Goal: Task Accomplishment & Management: Complete application form

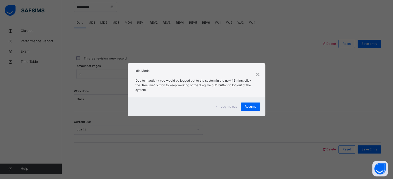
scroll to position [208, 0]
click at [256, 106] on span "Resume" at bounding box center [250, 107] width 12 height 5
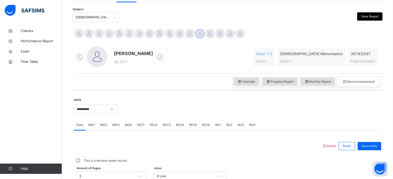
scroll to position [104, 0]
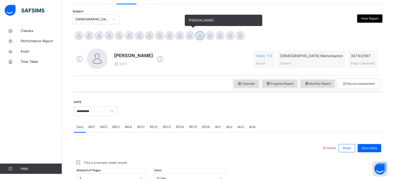
click at [190, 36] on div at bounding box center [189, 35] width 9 height 9
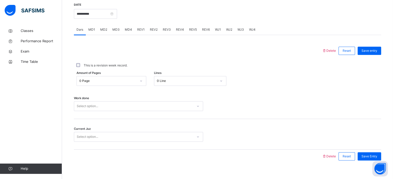
scroll to position [208, 0]
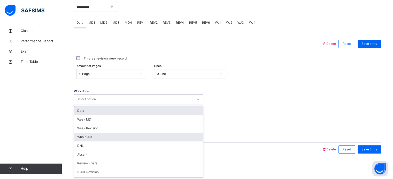
click at [105, 134] on div "Whole Juz" at bounding box center [138, 137] width 129 height 9
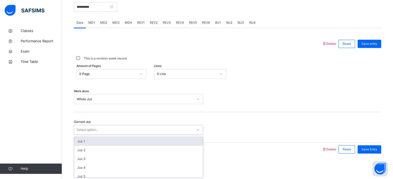
scroll to position [11, 0]
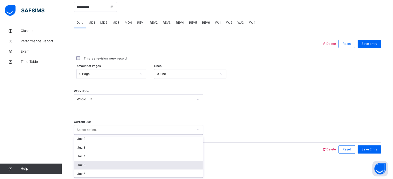
click at [98, 161] on div "Juz 5" at bounding box center [138, 165] width 129 height 9
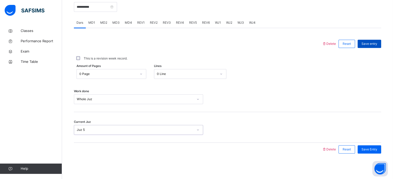
click at [375, 43] on span "Save entry" at bounding box center [369, 44] width 16 height 5
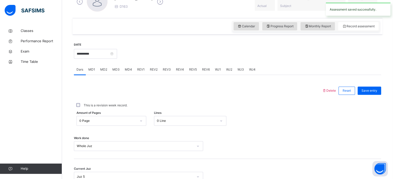
scroll to position [160, 0]
click at [307, 26] on icon at bounding box center [306, 27] width 4 height 5
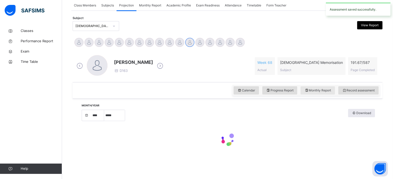
select select "****"
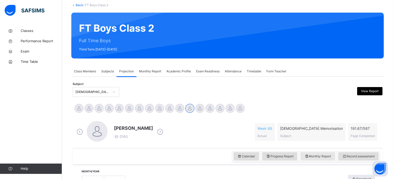
scroll to position [29, 0]
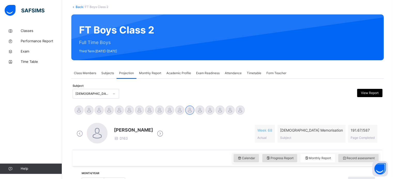
click at [219, 75] on span "Exam Readiness" at bounding box center [207, 73] width 23 height 5
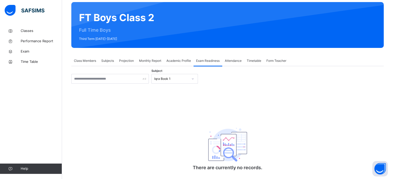
scroll to position [54, 0]
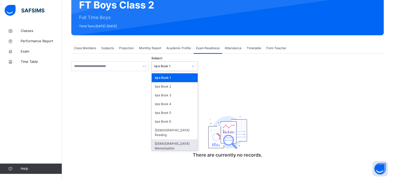
click at [182, 140] on div "[DEMOGRAPHIC_DATA] Memorisation" at bounding box center [175, 146] width 46 height 13
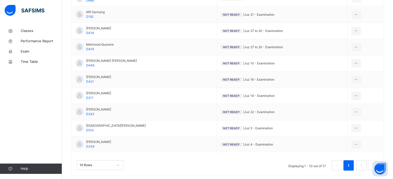
scroll to position [162, 0]
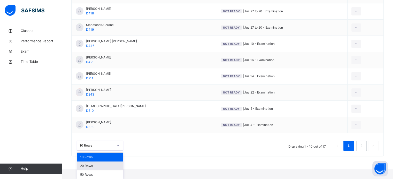
click at [113, 165] on div "20 Rows" at bounding box center [100, 166] width 46 height 9
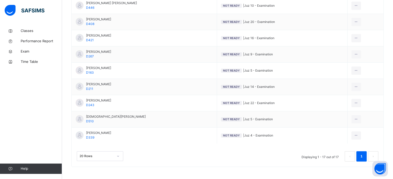
scroll to position [276, 0]
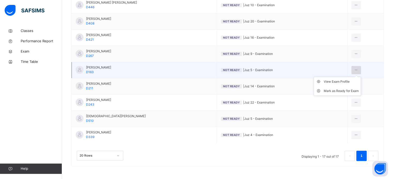
click at [354, 68] on div at bounding box center [356, 70] width 10 height 8
click at [334, 83] on div "View Exam Profile" at bounding box center [340, 81] width 35 height 5
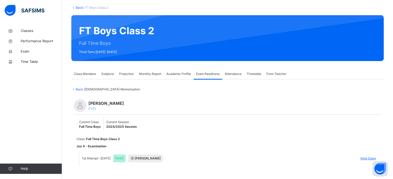
scroll to position [35, 0]
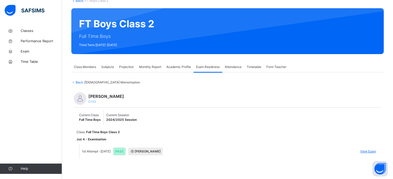
click at [144, 71] on div "Monthly Report" at bounding box center [149, 67] width 27 height 10
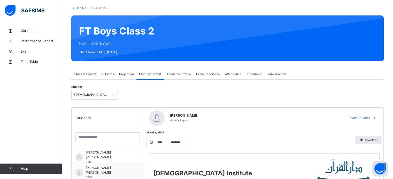
scroll to position [41, 0]
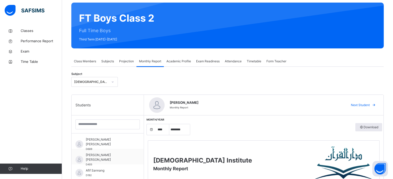
click at [126, 62] on span "Projection" at bounding box center [126, 61] width 15 height 5
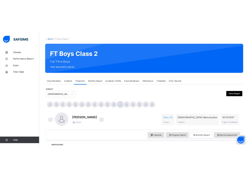
scroll to position [26, 0]
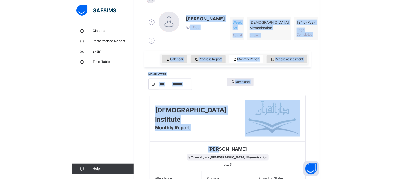
scroll to position [199, 0]
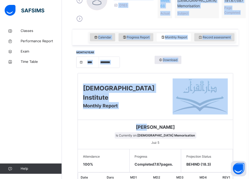
drag, startPoint x: 113, startPoint y: 168, endPoint x: 136, endPoint y: 10, distance: 159.8
click at [136, 10] on div "[PERSON_NAME] D163" at bounding box center [114, 7] width 78 height 34
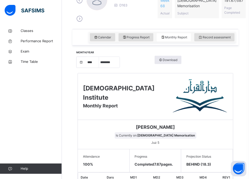
click at [137, 24] on div "[PERSON_NAME] D163" at bounding box center [114, 7] width 78 height 34
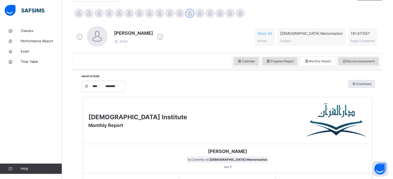
scroll to position [168, 0]
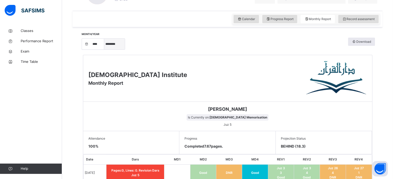
click at [122, 45] on select "***** ******** ***** ***** *** **** **** ****** ********* ******* ******** ****…" at bounding box center [114, 44] width 21 height 11
click at [106, 50] on select "***** ******** ***** ***** *** **** **** ****** ********* ******* ******** ****…" at bounding box center [114, 44] width 21 height 11
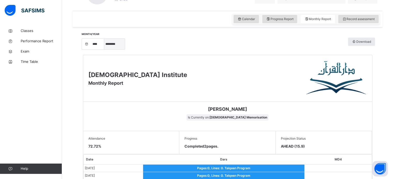
click at [114, 40] on select "***** ******** ***** ***** *** **** **** ****** ********* ******* ******** ****…" at bounding box center [114, 44] width 21 height 11
click at [106, 50] on select "***** ******** ***** ***** *** **** **** ****** ********* ******* ******** ****…" at bounding box center [114, 44] width 21 height 11
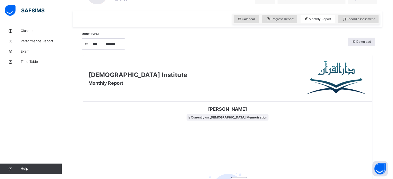
click at [142, 95] on div "Darul Quran Institute Monthly Report" at bounding box center [227, 78] width 289 height 47
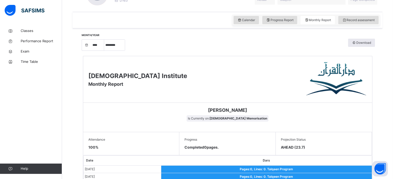
scroll to position [118, 0]
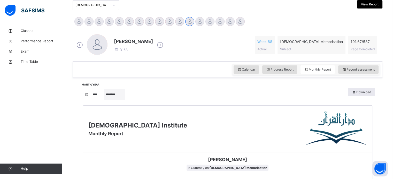
click at [117, 93] on select "***** ******** ***** ***** *** **** **** ****** ********* ******* ******** ****…" at bounding box center [114, 94] width 21 height 11
click at [106, 100] on select "***** ******** ***** ***** *** **** **** ****** ********* ******* ******** ****…" at bounding box center [114, 94] width 21 height 11
click at [176, 132] on div "Darul Quran Institute Monthly Report" at bounding box center [227, 129] width 289 height 47
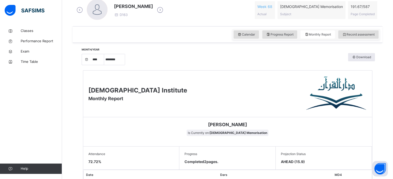
scroll to position [138, 0]
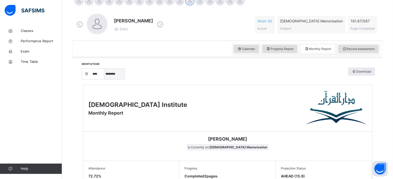
click at [117, 75] on select "***** ******** ***** ***** *** **** **** ****** ********* ******* ******** ****…" at bounding box center [114, 74] width 21 height 11
click at [106, 80] on select "***** ******** ***** ***** *** **** **** ****** ********* ******* ******** ****…" at bounding box center [114, 74] width 21 height 11
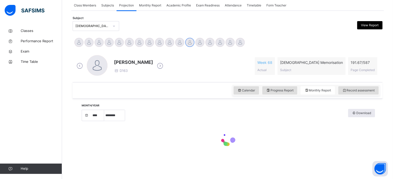
scroll to position [97, 0]
click at [199, 134] on div at bounding box center [227, 142] width 294 height 37
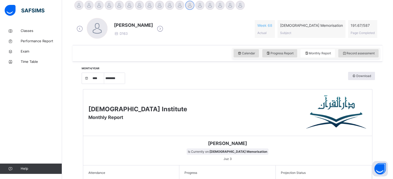
scroll to position [119, 0]
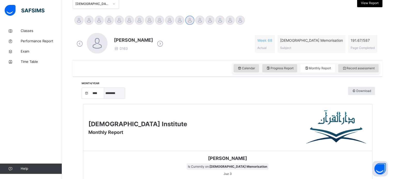
click at [114, 97] on select "***** ******** ***** ***** *** **** **** ****** ********* ******* ******** ****…" at bounding box center [114, 93] width 21 height 11
click at [106, 99] on select "***** ******** ***** ***** *** **** **** ****** ********* ******* ******** ****…" at bounding box center [114, 93] width 21 height 11
click at [178, 144] on div "Darul Quran Institute Monthly Report" at bounding box center [227, 128] width 289 height 47
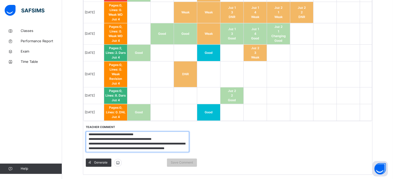
scroll to position [8, 0]
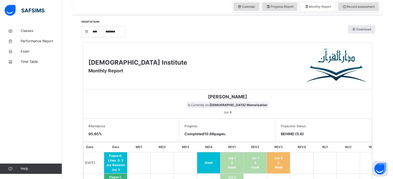
scroll to position [168, 0]
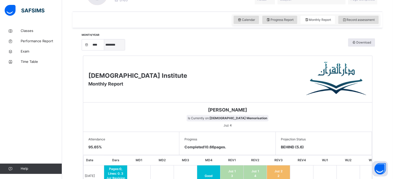
click at [111, 45] on select "***** ******** ***** ***** *** **** **** ****** ********* ******* ******** ****…" at bounding box center [114, 44] width 21 height 11
click at [106, 50] on select "***** ******** ***** ***** *** **** **** ****** ********* ******* ******** ****…" at bounding box center [114, 44] width 21 height 11
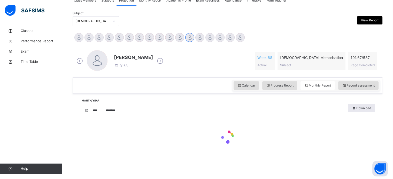
click at [191, 136] on div at bounding box center [227, 138] width 289 height 32
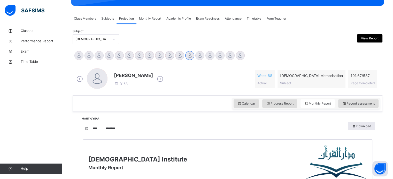
scroll to position [71, 0]
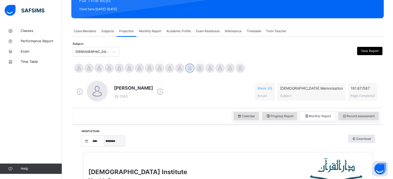
click at [125, 144] on select "***** ******** ***** ***** *** **** **** ****** ********* ******* ******** ****…" at bounding box center [114, 141] width 21 height 11
click at [106, 136] on select "***** ******** ***** ***** *** **** **** ****** ********* ******* ******** ****…" at bounding box center [114, 141] width 21 height 11
click at [169, 148] on div "Month/Year **** **** **** **** **** **** **** ***** ******** ***** ***** *** **…" at bounding box center [227, 140] width 294 height 17
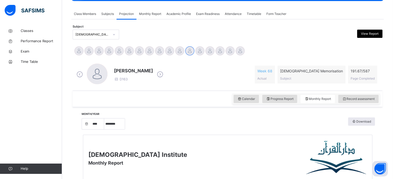
scroll to position [99, 0]
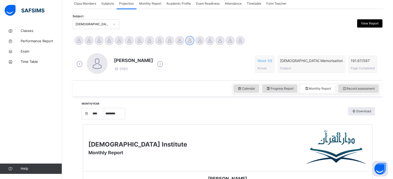
drag, startPoint x: 115, startPoint y: 112, endPoint x: 111, endPoint y: 104, distance: 8.7
click at [111, 107] on div "Month/Year **** **** **** **** **** **** **** ***** ******** ***** ***** *** **…" at bounding box center [104, 113] width 44 height 12
click at [106, 110] on select "***** ******** ***** ***** *** **** **** ****** ********* ******* ******** ****…" at bounding box center [114, 113] width 21 height 11
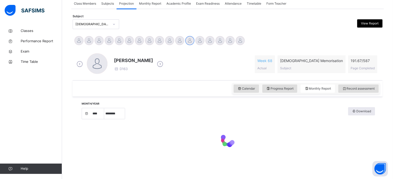
click at [139, 148] on div at bounding box center [227, 141] width 289 height 32
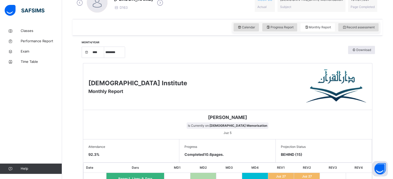
scroll to position [154, 0]
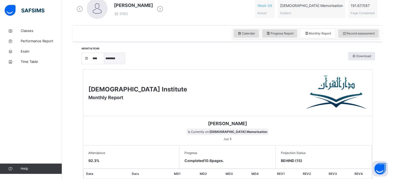
click at [112, 58] on select "***** ******** ***** ***** *** **** **** ****** ********* ******* ******** ****…" at bounding box center [114, 58] width 21 height 11
select select "*"
click at [106, 64] on select "***** ******** ***** ***** *** **** **** ****** ********* ******* ******** ****…" at bounding box center [114, 58] width 21 height 11
click at [212, 99] on div "Darul Quran Institute Monthly Report" at bounding box center [227, 93] width 289 height 47
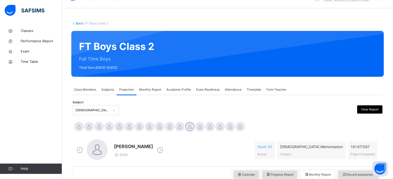
scroll to position [0, 0]
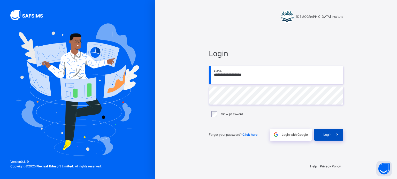
click at [316, 133] on div "Login" at bounding box center [328, 135] width 29 height 12
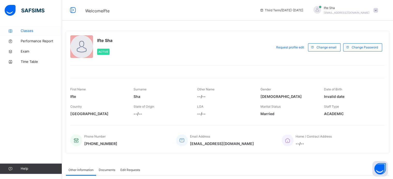
click at [19, 30] on icon at bounding box center [10, 31] width 21 height 4
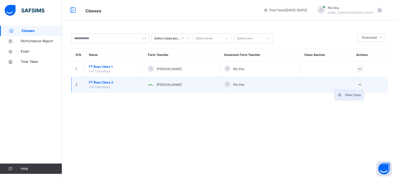
click at [354, 95] on div "View Class" at bounding box center [352, 95] width 16 height 5
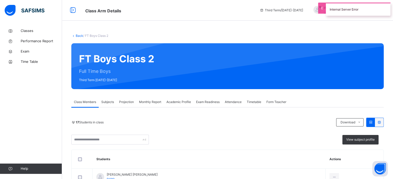
click at [129, 101] on span "Projection" at bounding box center [126, 102] width 15 height 5
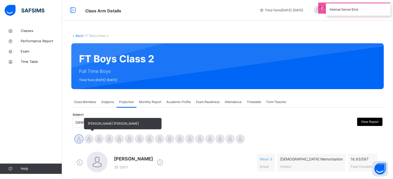
click at [88, 138] on div at bounding box center [88, 139] width 9 height 9
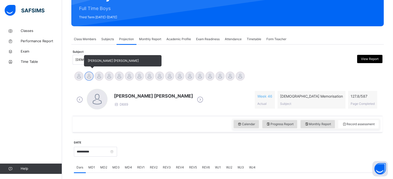
scroll to position [72, 0]
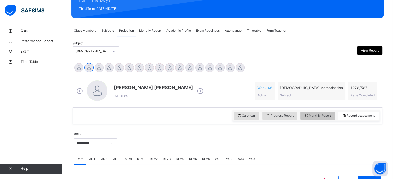
click at [318, 118] on span "Monthly Report" at bounding box center [317, 116] width 27 height 5
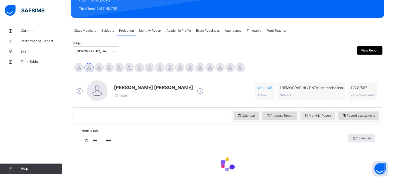
select select "****"
select select "*"
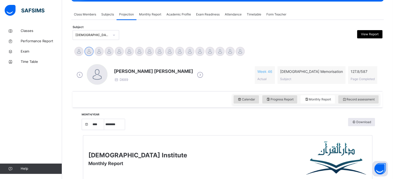
scroll to position [86, 0]
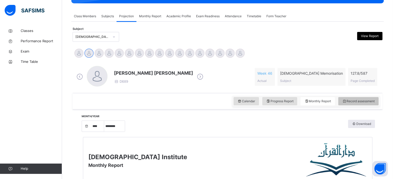
click at [353, 102] on span "Record assessment" at bounding box center [358, 101] width 33 height 5
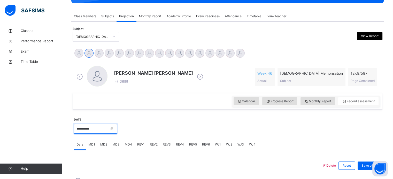
click at [116, 130] on input "**********" at bounding box center [95, 129] width 43 height 10
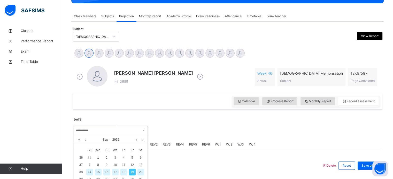
click at [98, 171] on div "15" at bounding box center [98, 172] width 7 height 7
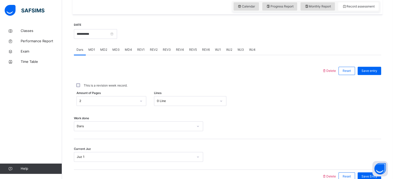
scroll to position [181, 0]
click at [98, 37] on input "**********" at bounding box center [95, 34] width 43 height 10
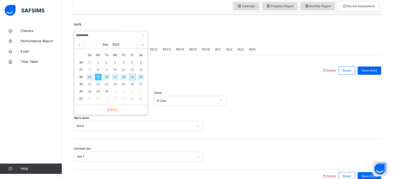
click at [105, 75] on div "16" at bounding box center [106, 77] width 7 height 7
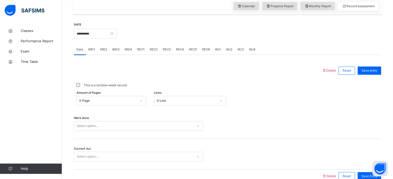
click at [90, 39] on div "**********" at bounding box center [95, 33] width 43 height 22
click at [89, 38] on input "**********" at bounding box center [95, 34] width 43 height 10
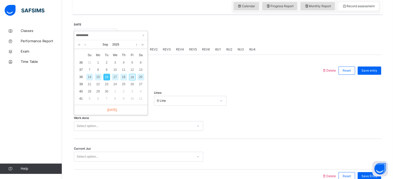
click at [97, 78] on div "15" at bounding box center [98, 77] width 7 height 7
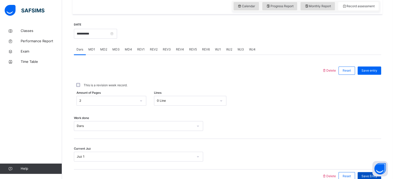
click at [367, 175] on span "Save Entry" at bounding box center [369, 176] width 16 height 5
click at [100, 32] on input "**********" at bounding box center [95, 34] width 43 height 10
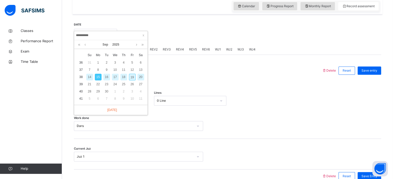
click at [106, 75] on div "16" at bounding box center [106, 77] width 7 height 7
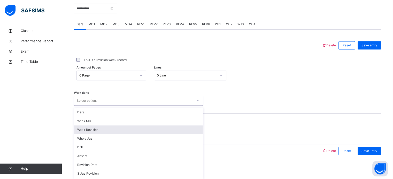
click at [92, 106] on div "option Weak Revision focused, 3 of 16. 16 results available. Use Up and Down to…" at bounding box center [138, 101] width 129 height 10
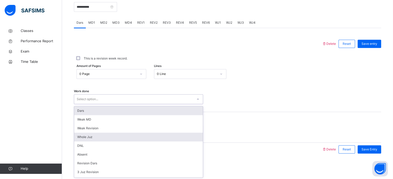
click at [101, 138] on div "Whole Juz" at bounding box center [138, 137] width 129 height 9
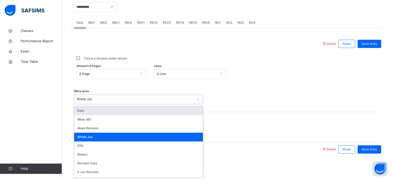
click at [243, 86] on div "Work done option Whole Juz, selected. option Dars focused, 1 of 16. 16 results …" at bounding box center [227, 97] width 307 height 31
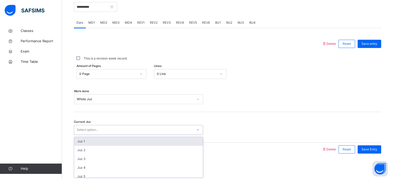
click at [107, 141] on div "Juz 1" at bounding box center [138, 141] width 129 height 9
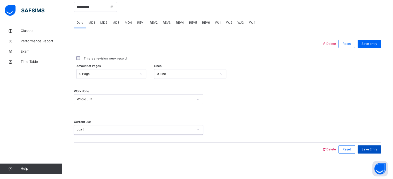
click at [371, 149] on span "Save Entry" at bounding box center [369, 149] width 16 height 5
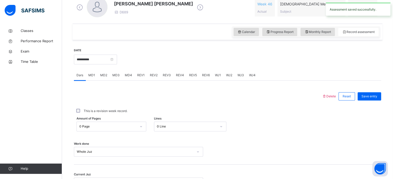
scroll to position [156, 0]
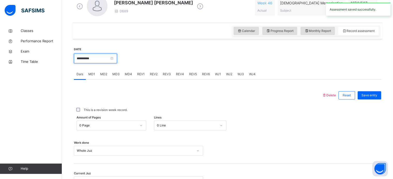
click at [110, 59] on input "**********" at bounding box center [95, 59] width 43 height 10
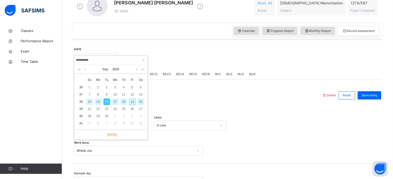
click at [117, 102] on div "17" at bounding box center [115, 102] width 7 height 7
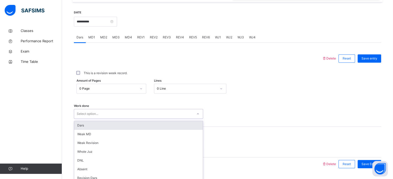
scroll to position [208, 0]
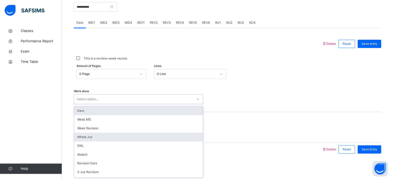
click at [102, 138] on div "Whole Juz" at bounding box center [138, 137] width 129 height 9
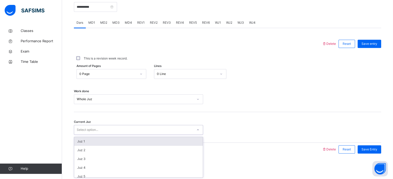
click at [100, 141] on div "Juz 1" at bounding box center [138, 141] width 129 height 9
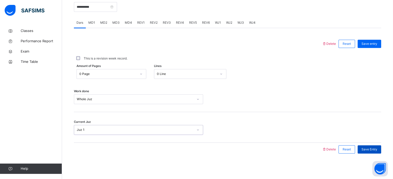
click at [370, 148] on span "Save Entry" at bounding box center [369, 149] width 16 height 5
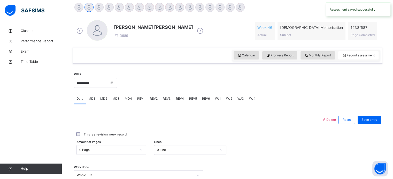
scroll to position [129, 0]
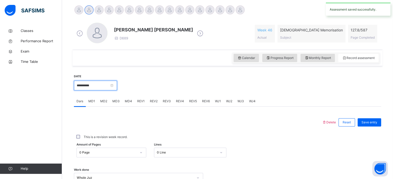
click at [100, 84] on input "**********" at bounding box center [95, 86] width 43 height 10
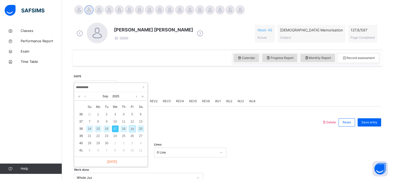
click at [125, 132] on div "18" at bounding box center [123, 129] width 7 height 7
type input "**********"
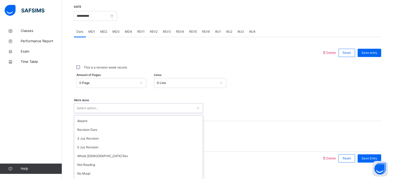
scroll to position [0, 0]
type input "***"
click at [246, 113] on div at bounding box center [227, 109] width 44 height 10
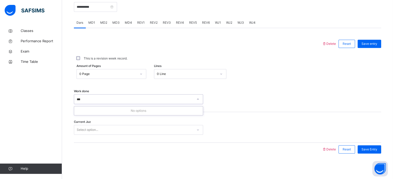
type input "***"
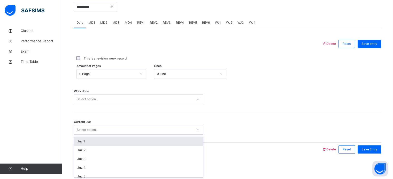
click at [99, 130] on div "Select option..." at bounding box center [133, 130] width 119 height 8
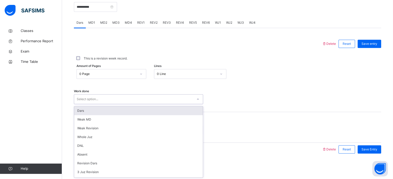
click at [101, 97] on div "Select option..." at bounding box center [133, 100] width 119 height 8
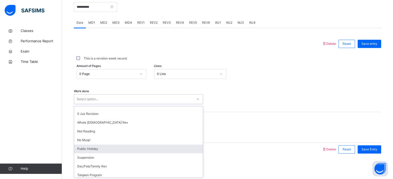
scroll to position [69, 0]
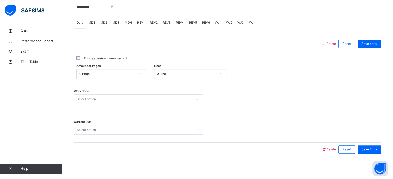
click at [240, 124] on div "Current Juz Select option..." at bounding box center [227, 127] width 307 height 31
click at [170, 130] on div "Select option..." at bounding box center [133, 130] width 119 height 8
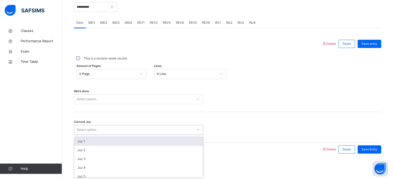
click at [157, 142] on div "Juz 1" at bounding box center [138, 141] width 129 height 9
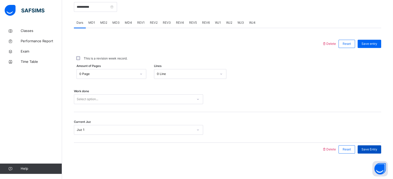
click at [365, 149] on span "Save Entry" at bounding box center [369, 149] width 16 height 5
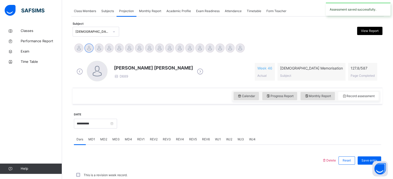
scroll to position [208, 0]
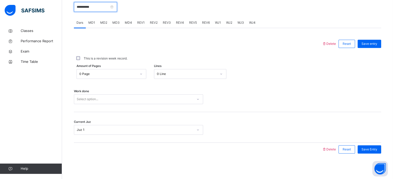
click at [100, 11] on input "**********" at bounding box center [95, 7] width 43 height 10
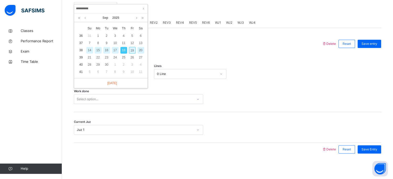
click at [131, 49] on div "19" at bounding box center [132, 50] width 7 height 7
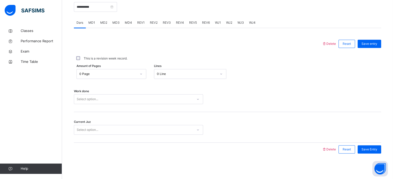
click at [94, 99] on div "Select option..." at bounding box center [87, 99] width 21 height 10
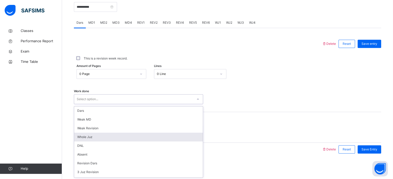
click at [90, 136] on div "Whole Juz" at bounding box center [138, 137] width 129 height 9
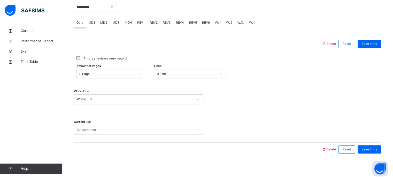
click at [90, 132] on div "Select option..." at bounding box center [87, 130] width 21 height 10
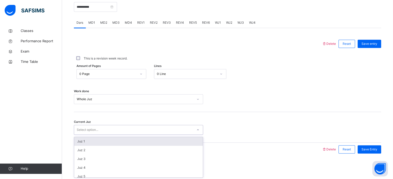
click at [90, 138] on div "Juz 1" at bounding box center [138, 141] width 129 height 9
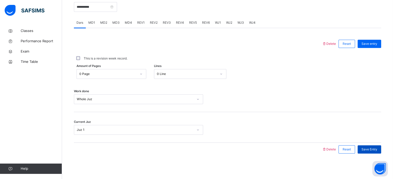
click at [369, 146] on div "Save Entry" at bounding box center [368, 150] width 23 height 8
click at [367, 150] on span "Save Entry" at bounding box center [369, 149] width 16 height 5
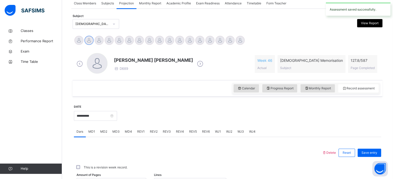
scroll to position [98, 0]
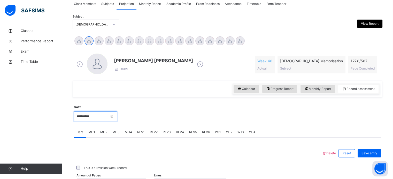
click at [104, 118] on input "**********" at bounding box center [95, 117] width 43 height 10
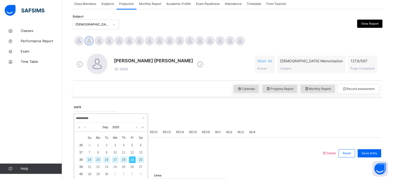
click at [97, 161] on div "15" at bounding box center [98, 160] width 7 height 7
type input "**********"
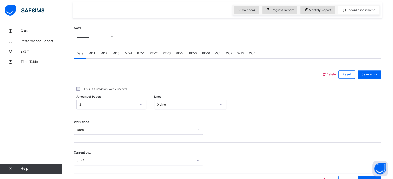
scroll to position [175, 0]
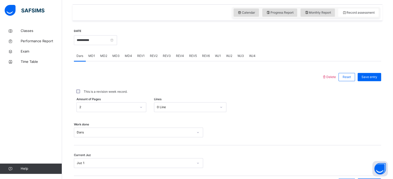
click at [99, 55] on div "MD2" at bounding box center [104, 56] width 12 height 10
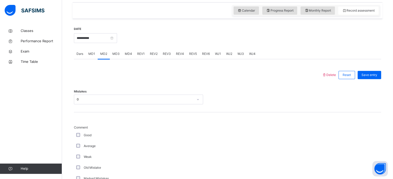
scroll to position [176, 0]
click at [116, 57] on span "MD3" at bounding box center [115, 54] width 7 height 5
click at [130, 56] on span "MD4" at bounding box center [128, 54] width 7 height 5
click at [140, 53] on span "REV1" at bounding box center [140, 54] width 7 height 5
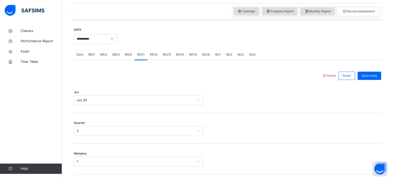
click at [151, 54] on span "REV2" at bounding box center [154, 54] width 8 height 5
click at [165, 53] on span "REV3" at bounding box center [167, 54] width 8 height 5
click at [176, 52] on span "REV4" at bounding box center [180, 54] width 8 height 5
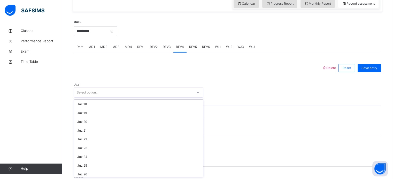
scroll to position [186, 0]
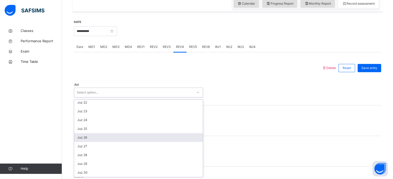
click at [91, 134] on div "Juz 26" at bounding box center [138, 137] width 129 height 9
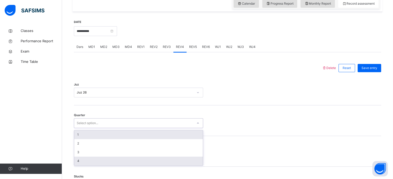
click at [90, 161] on div "4" at bounding box center [138, 161] width 129 height 9
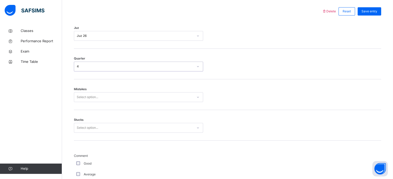
scroll to position [241, 0]
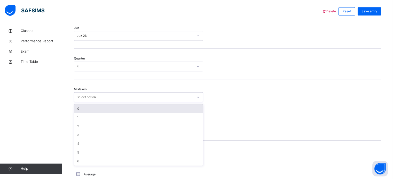
click at [105, 109] on div "0" at bounding box center [138, 109] width 129 height 9
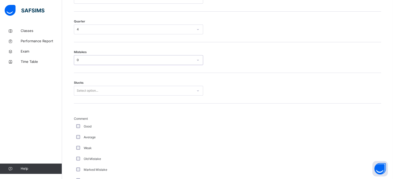
scroll to position [279, 0]
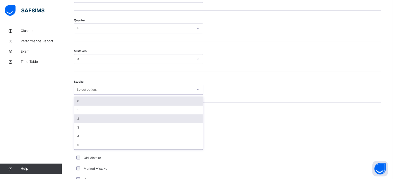
click at [83, 120] on div "2" at bounding box center [138, 119] width 129 height 9
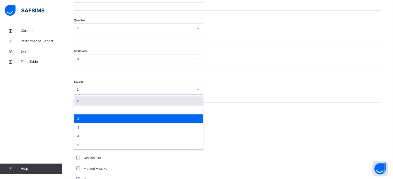
click at [110, 102] on div "0" at bounding box center [138, 101] width 129 height 9
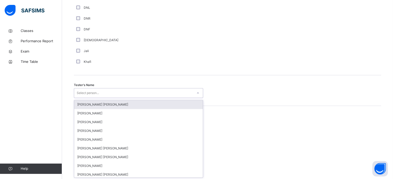
scroll to position [473, 0]
type input "**"
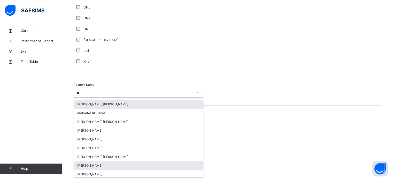
click at [86, 163] on div "[PERSON_NAME]" at bounding box center [138, 166] width 129 height 9
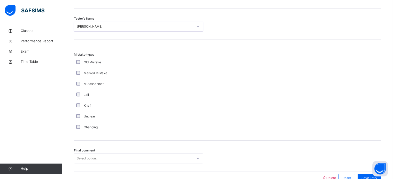
scroll to position [568, 0]
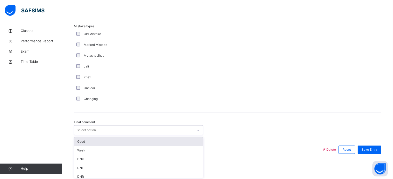
click at [108, 144] on div "Good" at bounding box center [138, 142] width 129 height 9
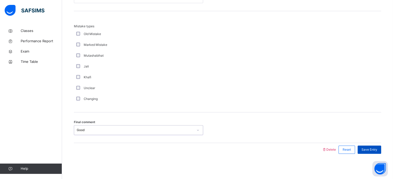
click at [372, 149] on span "Save Entry" at bounding box center [369, 150] width 16 height 5
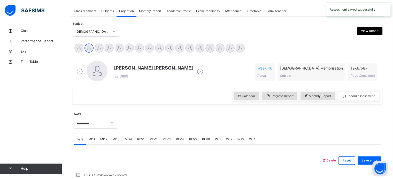
scroll to position [208, 0]
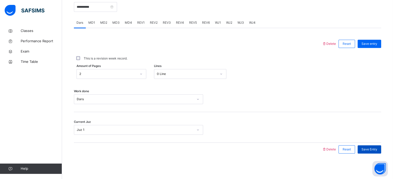
click at [374, 153] on div "Save Entry" at bounding box center [368, 150] width 23 height 8
click at [193, 23] on span "REV5" at bounding box center [193, 22] width 8 height 5
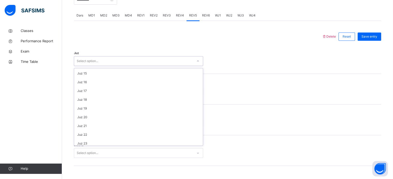
scroll to position [186, 0]
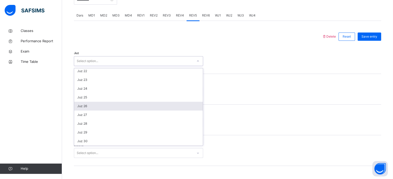
click at [95, 106] on div "Juz 26" at bounding box center [138, 106] width 129 height 9
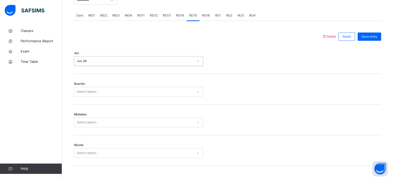
click at [177, 17] on span "REV4" at bounding box center [180, 15] width 8 height 5
click at [192, 17] on span "REV5" at bounding box center [193, 15] width 8 height 5
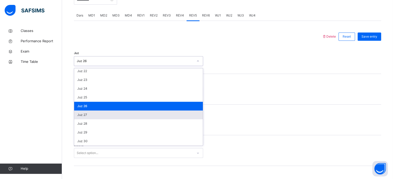
click at [100, 114] on div "Juz 27" at bounding box center [138, 115] width 129 height 9
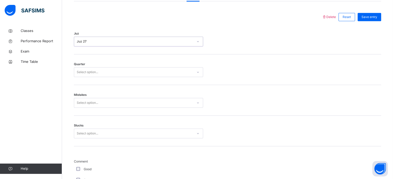
scroll to position [235, 0]
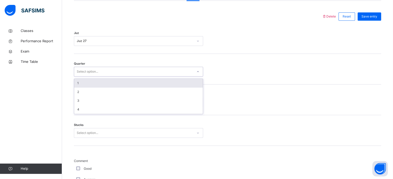
click at [122, 84] on div "1" at bounding box center [138, 83] width 129 height 9
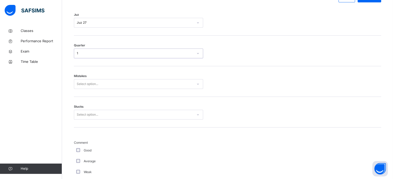
scroll to position [256, 0]
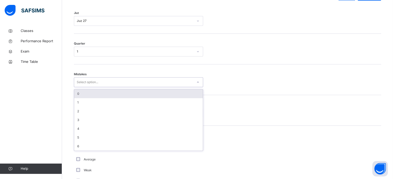
click at [116, 93] on div "0" at bounding box center [138, 94] width 129 height 9
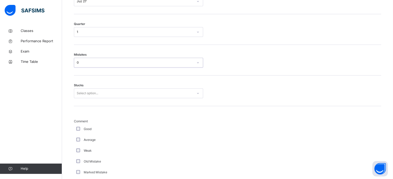
scroll to position [279, 0]
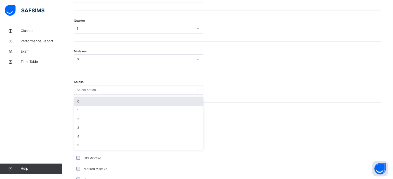
click at [103, 103] on div "0" at bounding box center [138, 101] width 129 height 9
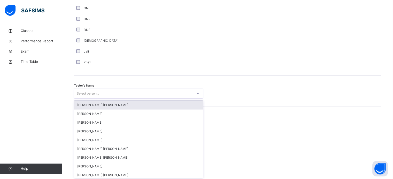
scroll to position [473, 0]
type input "**"
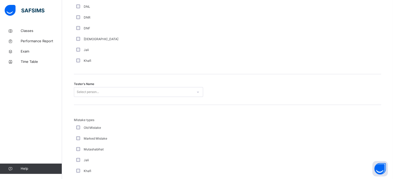
scroll to position [473, 0]
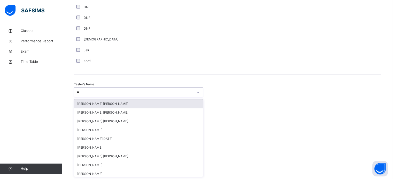
type input "***"
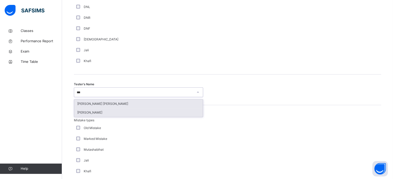
click at [109, 112] on div "[PERSON_NAME]" at bounding box center [138, 112] width 129 height 9
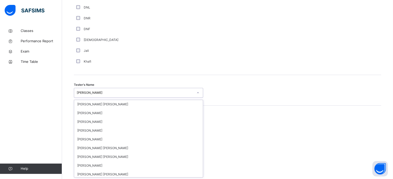
scroll to position [268, 0]
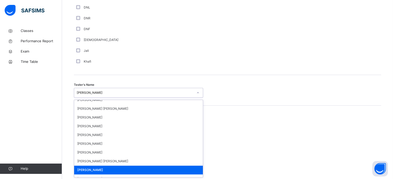
click at [102, 98] on div "Tester's Name option [PERSON_NAME], selected. option [PERSON_NAME] focused, 39 …" at bounding box center [227, 90] width 307 height 31
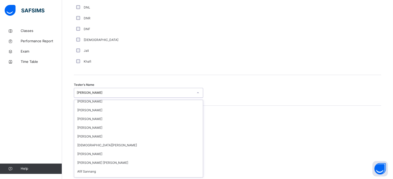
scroll to position [177, 0]
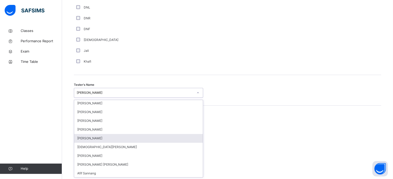
click at [113, 134] on div "[PERSON_NAME]" at bounding box center [138, 138] width 129 height 9
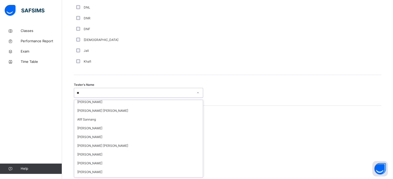
scroll to position [46, 0]
type input "***"
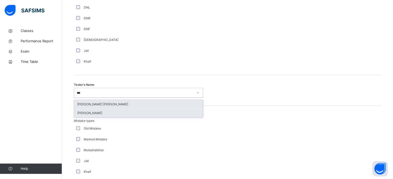
click at [107, 115] on div "[PERSON_NAME]" at bounding box center [138, 113] width 129 height 9
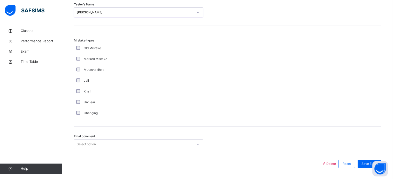
scroll to position [568, 0]
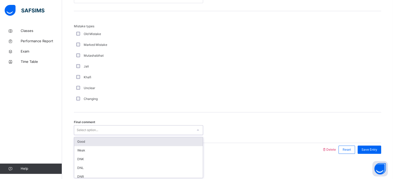
click at [119, 141] on div "Good" at bounding box center [138, 142] width 129 height 9
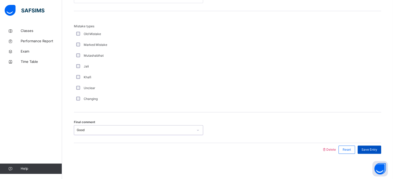
click at [377, 150] on span "Save Entry" at bounding box center [369, 150] width 16 height 5
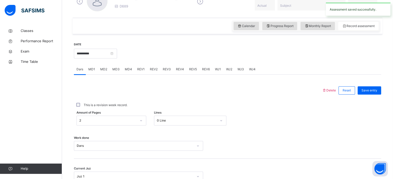
scroll to position [160, 0]
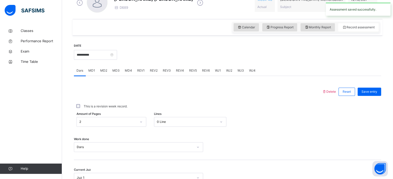
click at [209, 69] on div "REV6" at bounding box center [205, 71] width 13 height 10
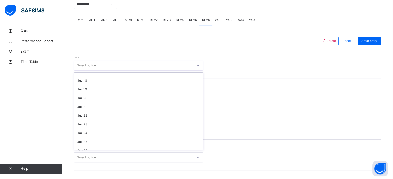
scroll to position [186, 0]
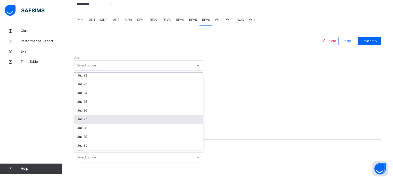
click at [99, 119] on div "Juz 27" at bounding box center [138, 119] width 129 height 9
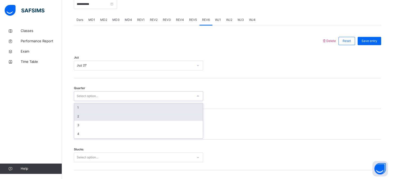
click at [111, 117] on div "2" at bounding box center [138, 116] width 129 height 9
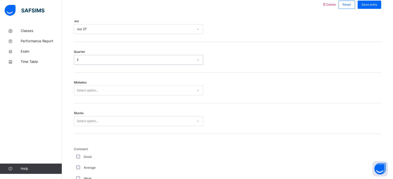
scroll to position [248, 0]
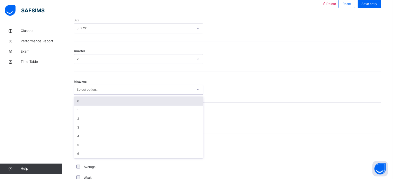
click at [129, 101] on div "0" at bounding box center [138, 101] width 129 height 9
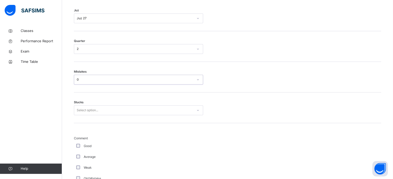
scroll to position [294, 0]
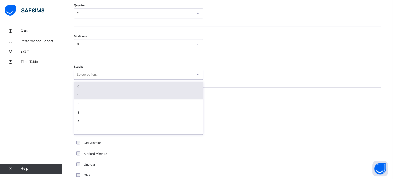
click at [133, 91] on div "1" at bounding box center [138, 95] width 129 height 9
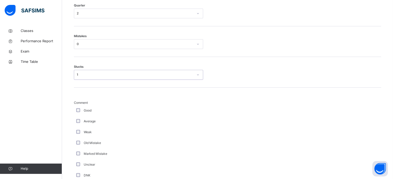
click at [127, 99] on div "Comment Good Average Weak Old Mistake Marked Mistake Unclear DNK DNL DNR DNF Mu…" at bounding box center [227, 171] width 307 height 167
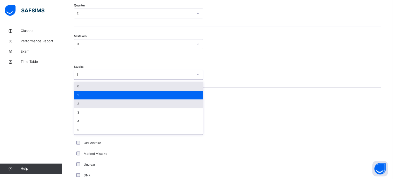
click at [121, 104] on div "2" at bounding box center [138, 104] width 129 height 9
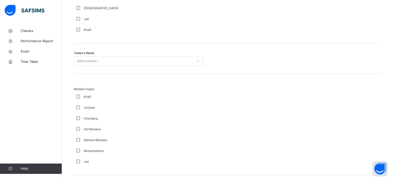
scroll to position [505, 0]
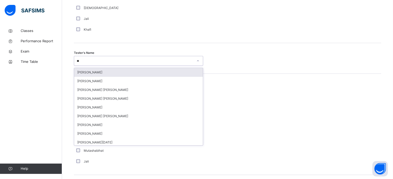
type input "***"
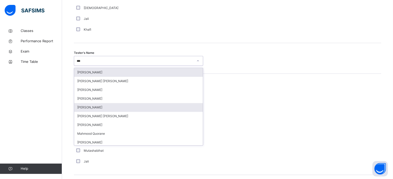
click at [90, 108] on div "[PERSON_NAME]" at bounding box center [138, 107] width 129 height 9
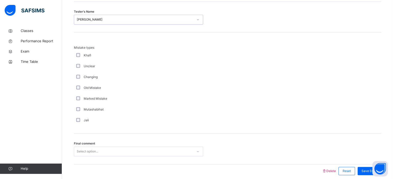
scroll to position [568, 0]
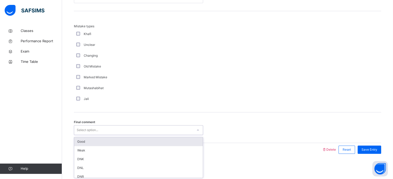
click at [102, 144] on div "Good" at bounding box center [138, 142] width 129 height 9
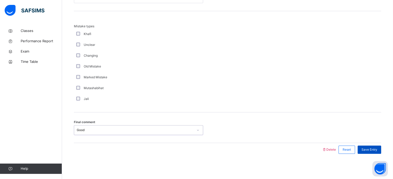
click at [374, 146] on div "Save Entry" at bounding box center [368, 150] width 23 height 8
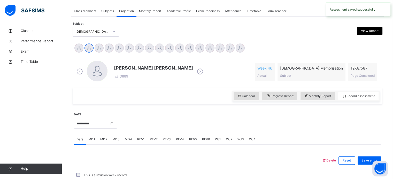
scroll to position [208, 0]
